Goal: Information Seeking & Learning: Find specific fact

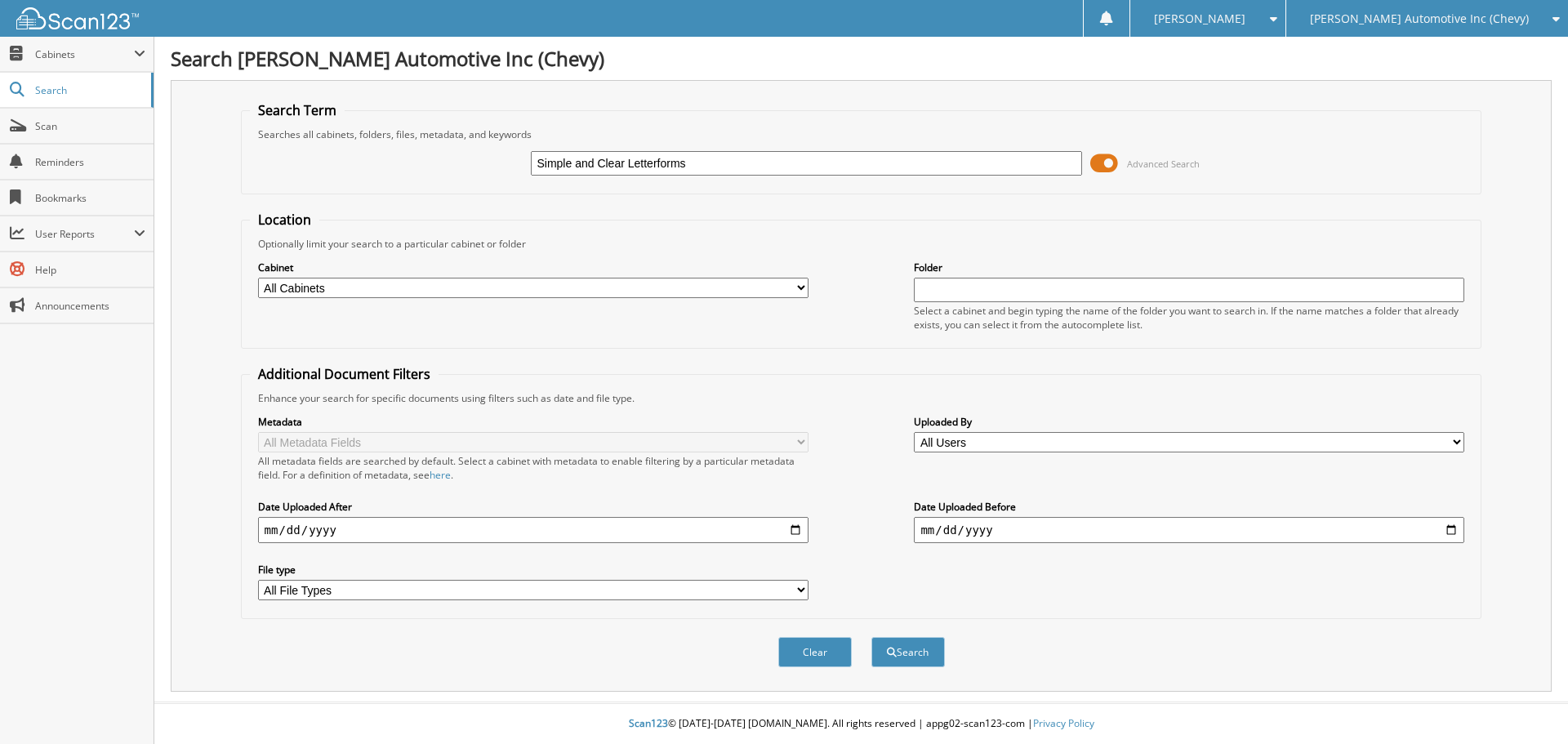
drag, startPoint x: 700, startPoint y: 172, endPoint x: 410, endPoint y: 169, distance: 290.0
click at [366, 142] on div "Simple and Clear Letterforms Advanced Search" at bounding box center [862, 163] width 1223 height 44
type input "6000429"
click at [872, 637] on button "Search" at bounding box center [908, 652] width 73 height 30
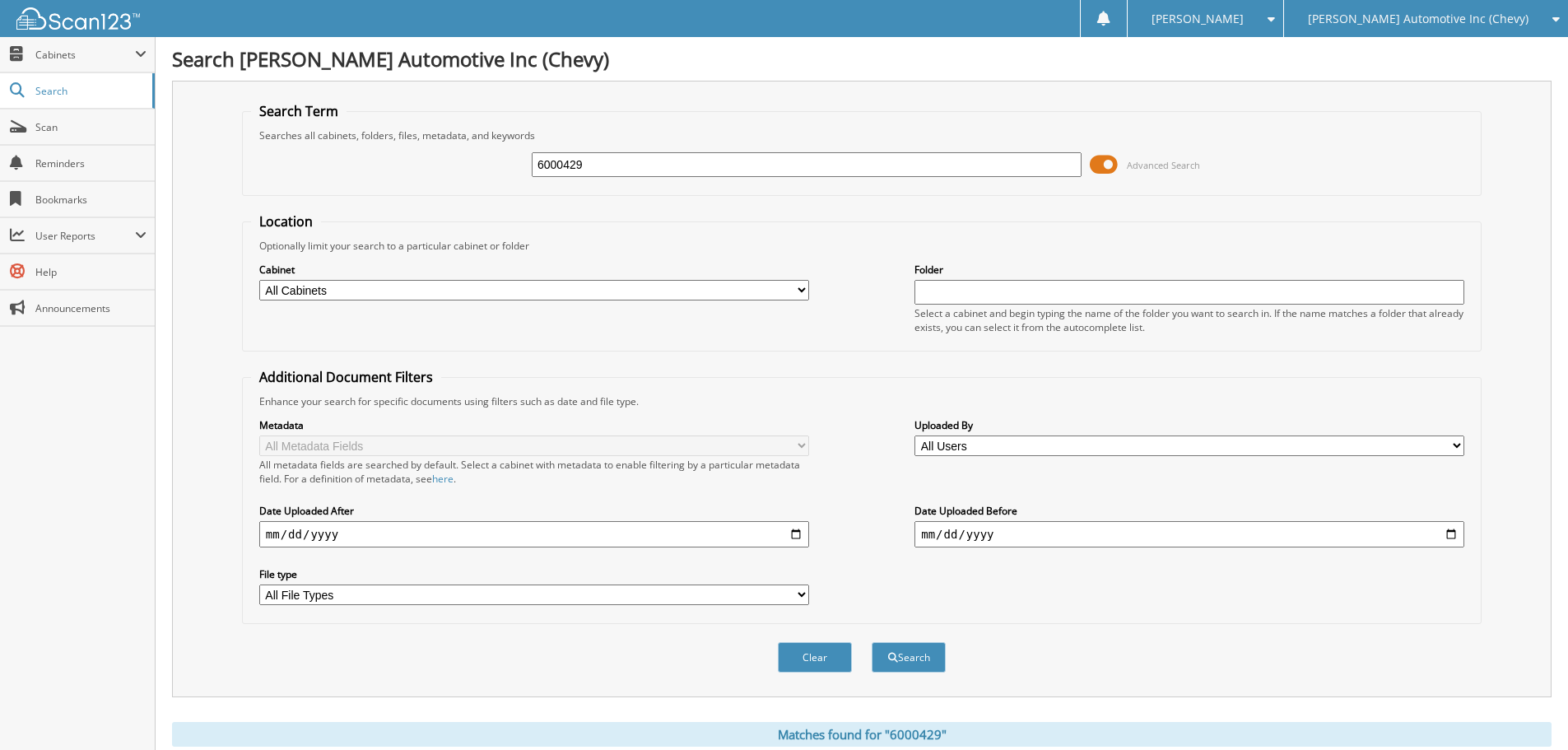
drag, startPoint x: 639, startPoint y: 161, endPoint x: 494, endPoint y: 181, distance: 146.4
click at [495, 181] on div "6000429 Advanced Search" at bounding box center [862, 164] width 1221 height 45
paste input "28177"
type input "28177"
click at [872, 642] on button "Search" at bounding box center [909, 657] width 74 height 30
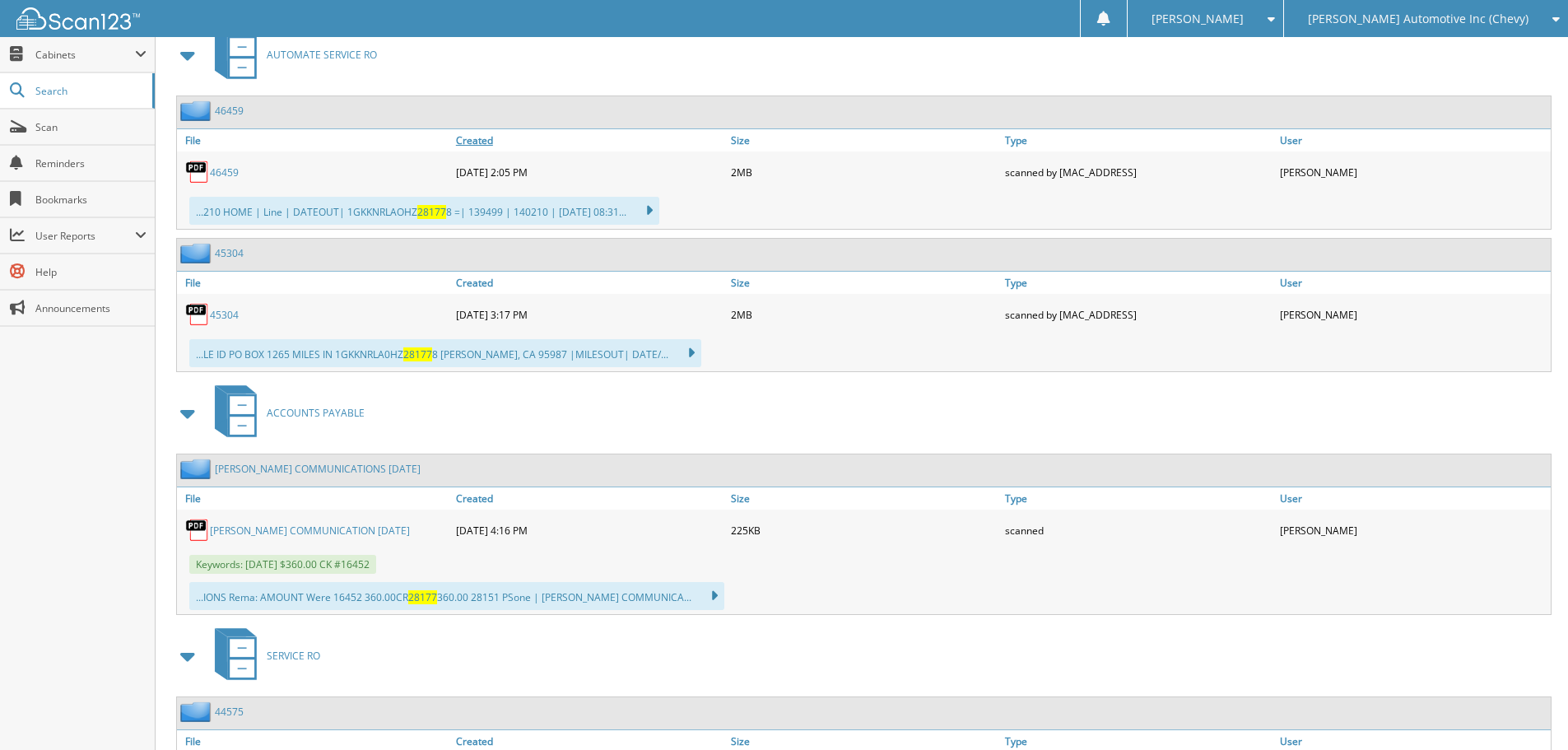
scroll to position [823, 0]
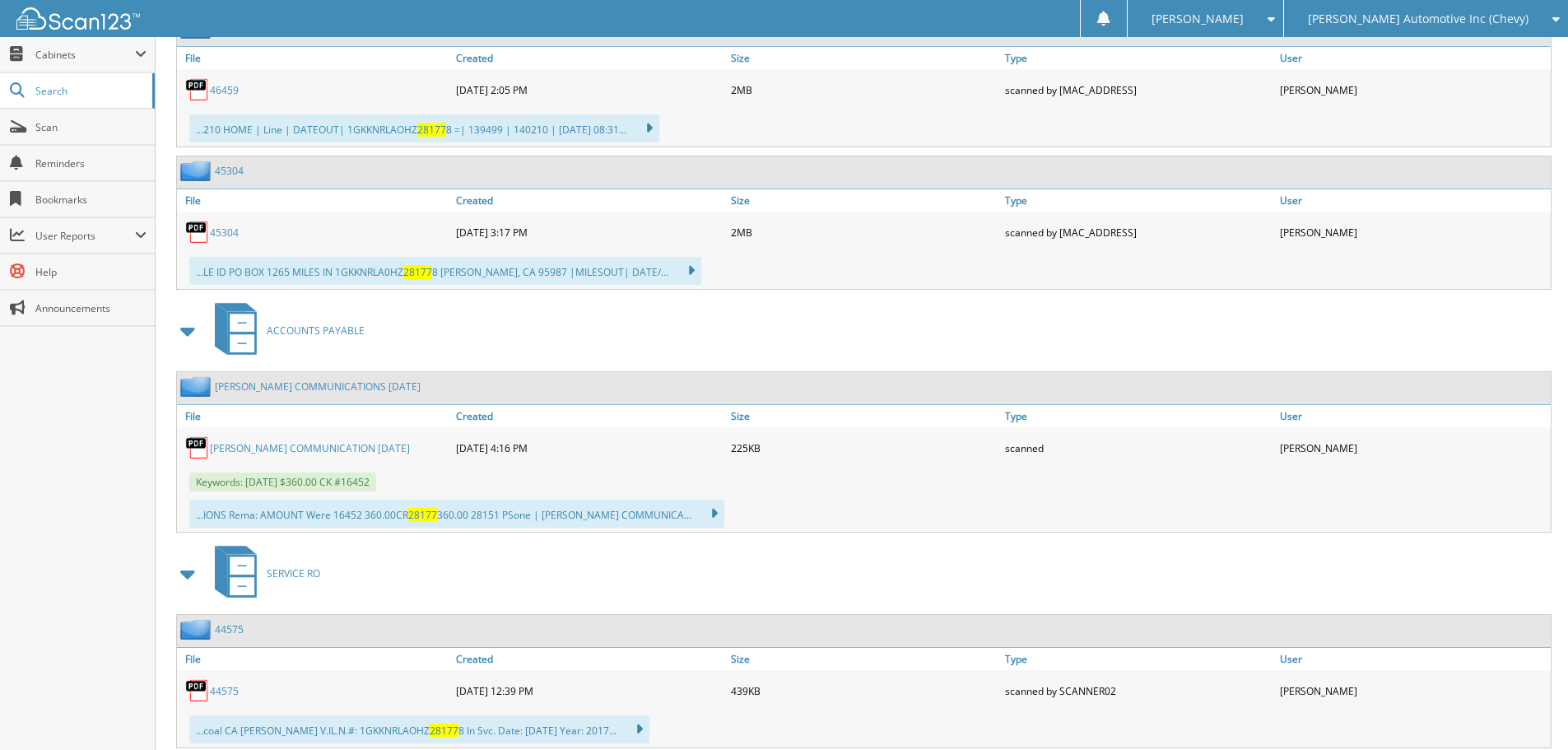
click at [295, 448] on link "ASHBY COMMUNICATION 07/23/2025" at bounding box center [310, 448] width 200 height 14
